Goal: Book appointment/travel/reservation

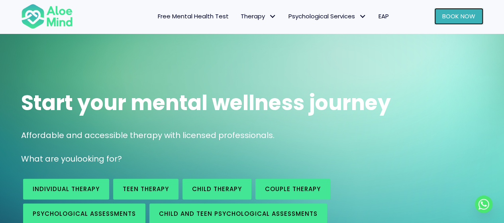
click at [455, 22] on link "Book Now" at bounding box center [458, 16] width 49 height 17
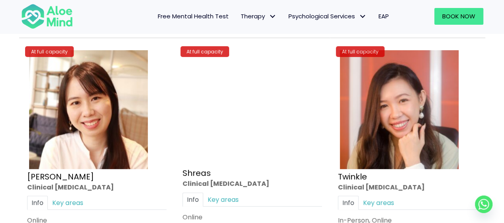
scroll to position [2781, 0]
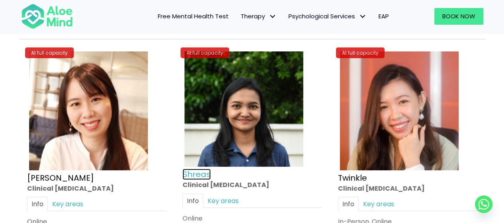
click at [203, 170] on link "Shreas" at bounding box center [196, 173] width 28 height 11
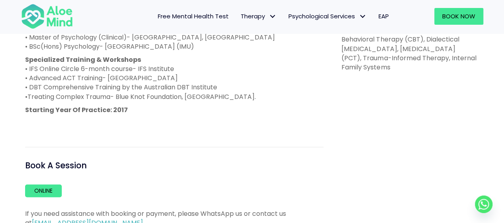
scroll to position [477, 0]
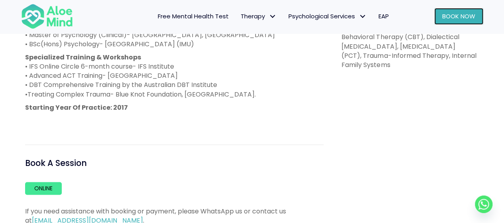
click at [465, 18] on span "Book Now" at bounding box center [458, 16] width 33 height 8
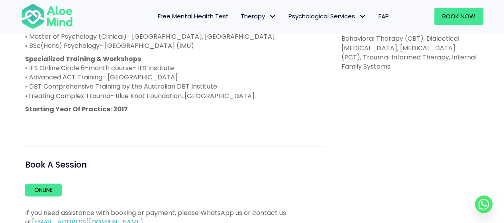
scroll to position [514, 0]
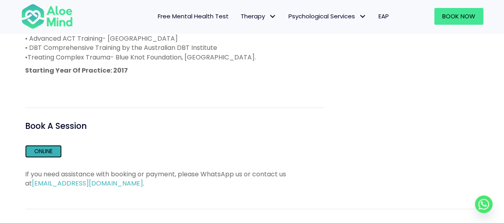
click at [51, 151] on link "Online" at bounding box center [43, 151] width 37 height 13
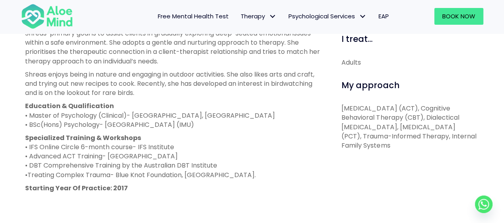
scroll to position [380, 0]
